Goal: Check status: Check status

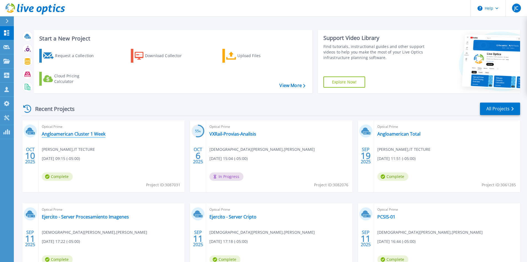
click at [55, 136] on link "Angloamerican Cluster 1 Week" at bounding box center [74, 134] width 64 height 6
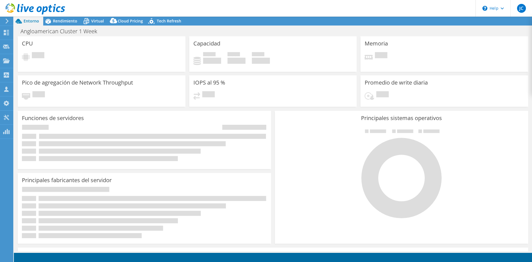
select select "USD"
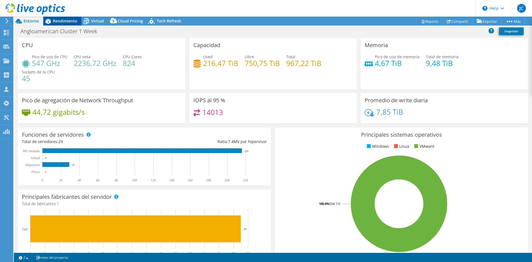
click at [57, 23] on span "Rendimiento" at bounding box center [65, 20] width 24 height 5
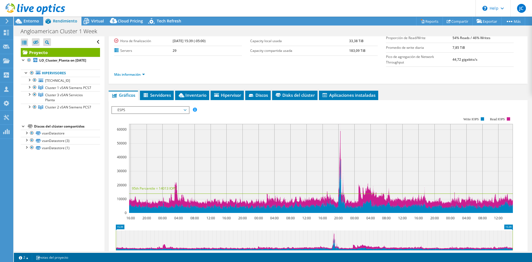
scroll to position [83, 0]
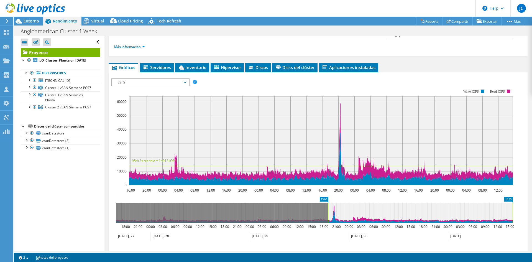
drag, startPoint x: 116, startPoint y: 210, endPoint x: 328, endPoint y: 222, distance: 212.4
click at [328, 222] on rect at bounding box center [328, 212] width 2 height 20
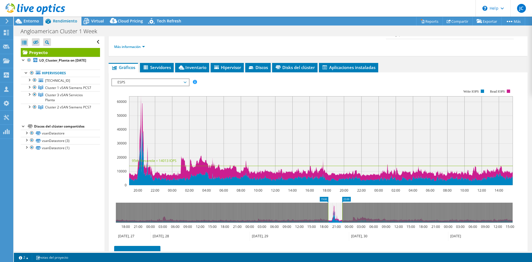
drag, startPoint x: 513, startPoint y: 212, endPoint x: 342, endPoint y: 212, distance: 170.3
click at [342, 212] on rect at bounding box center [342, 212] width 2 height 20
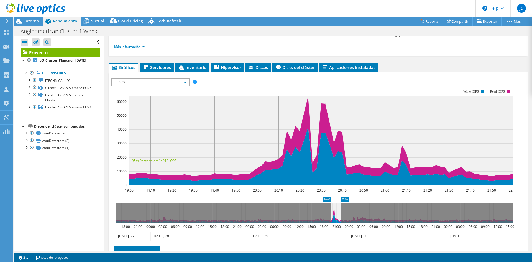
drag, startPoint x: 327, startPoint y: 208, endPoint x: 330, endPoint y: 209, distance: 3.1
click at [330, 209] on rect at bounding box center [331, 212] width 2 height 20
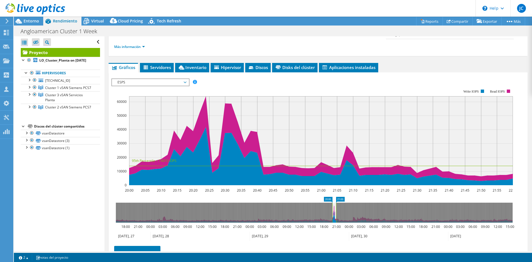
drag, startPoint x: 341, startPoint y: 209, endPoint x: 336, endPoint y: 209, distance: 4.4
click at [336, 209] on rect at bounding box center [336, 212] width 2 height 20
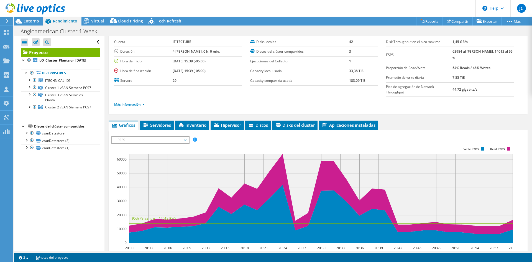
scroll to position [0, 0]
